Goal: Task Accomplishment & Management: Use online tool/utility

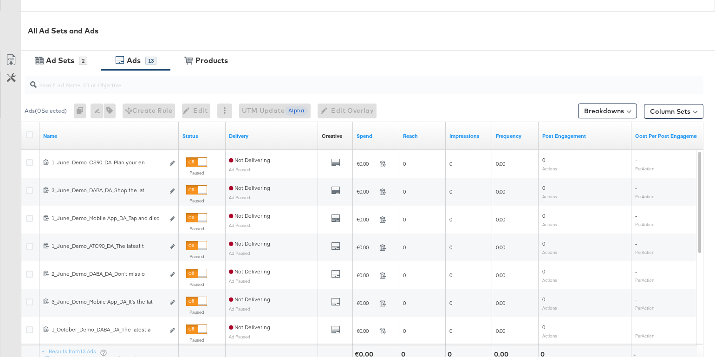
scroll to position [416, 0]
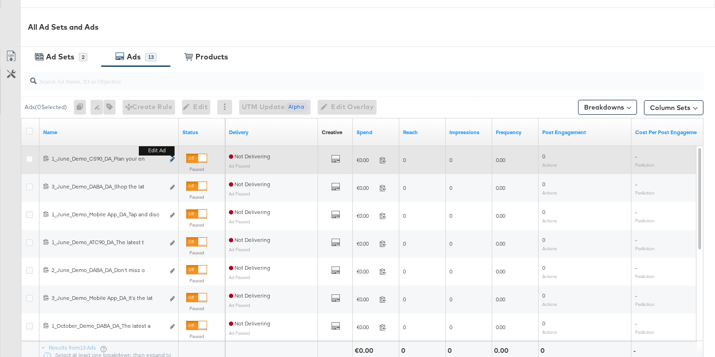
click at [172, 157] on icon "link" at bounding box center [172, 159] width 5 height 5
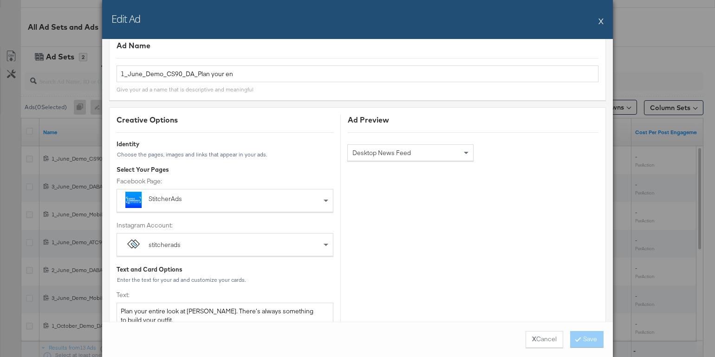
scroll to position [5, 0]
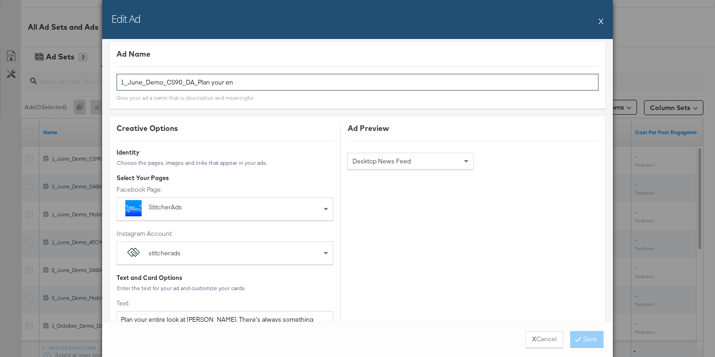
click at [244, 82] on input "1_June_Demo_CS90_DA_Plan your en" at bounding box center [358, 82] width 482 height 17
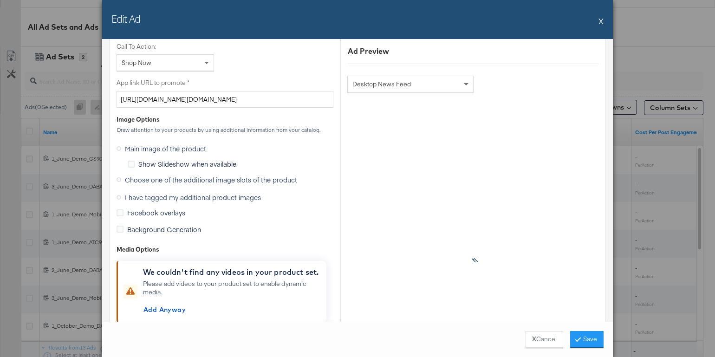
scroll to position [730, 0]
type input "1_June_Demo_CS90_DA_Plan your"
click at [118, 176] on icon at bounding box center [119, 178] width 5 height 5
click at [0, 0] on input "Choose one of the additional image slots of the product" at bounding box center [0, 0] width 0 height 0
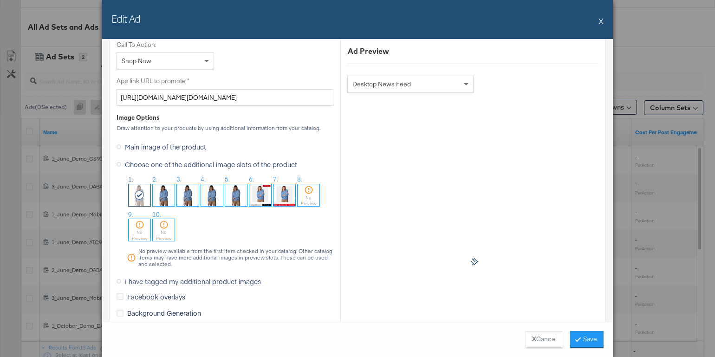
click at [166, 194] on img at bounding box center [164, 195] width 22 height 22
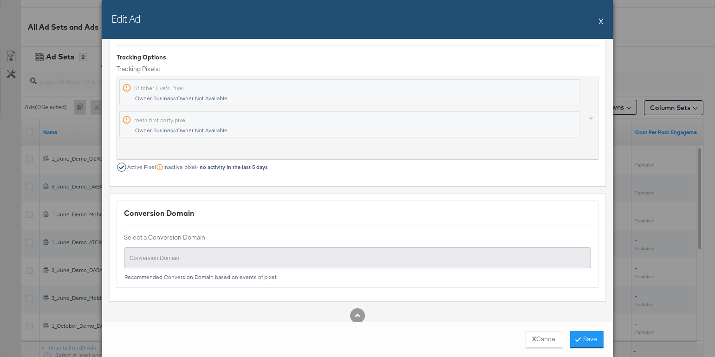
scroll to position [1321, 0]
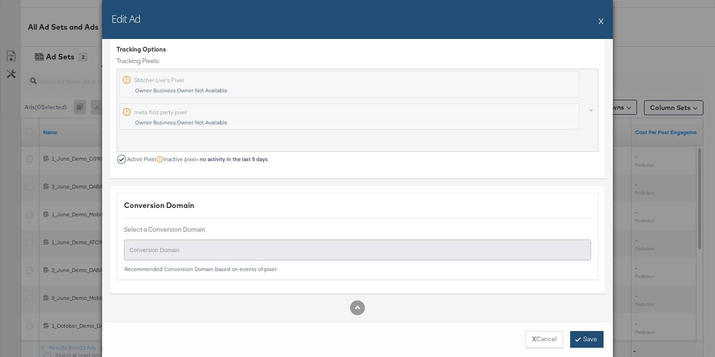
click at [584, 337] on button "Save" at bounding box center [586, 339] width 33 height 17
